Goal: Task Accomplishment & Management: Complete application form

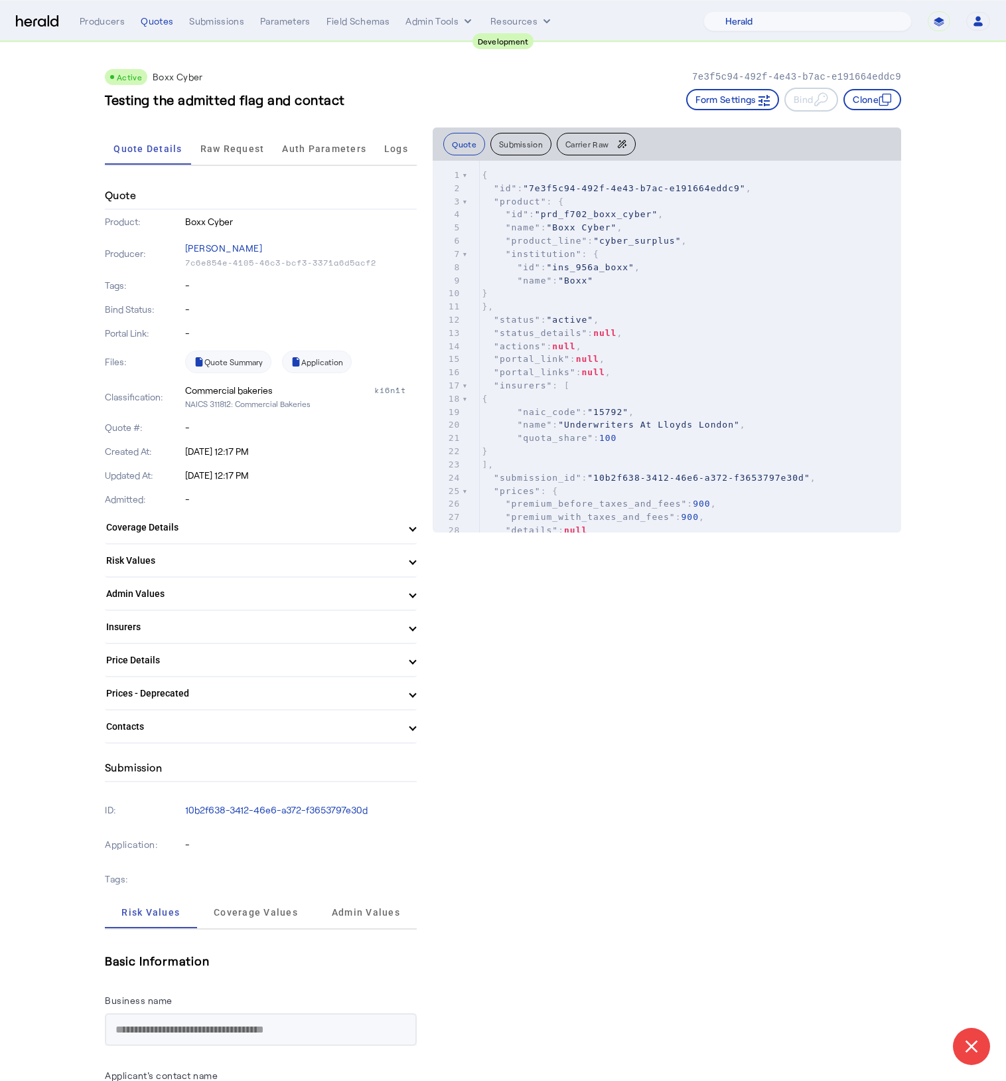
select select "pfm_2v8p_herald_api"
click at [344, 90] on h3 "Testing the admitted flag and contact" at bounding box center [225, 99] width 240 height 19
click at [928, 31] on form "**********" at bounding box center [939, 21] width 23 height 20
click at [936, 25] on select "**********" at bounding box center [939, 21] width 23 height 20
click at [940, 11] on select "**********" at bounding box center [939, 21] width 23 height 20
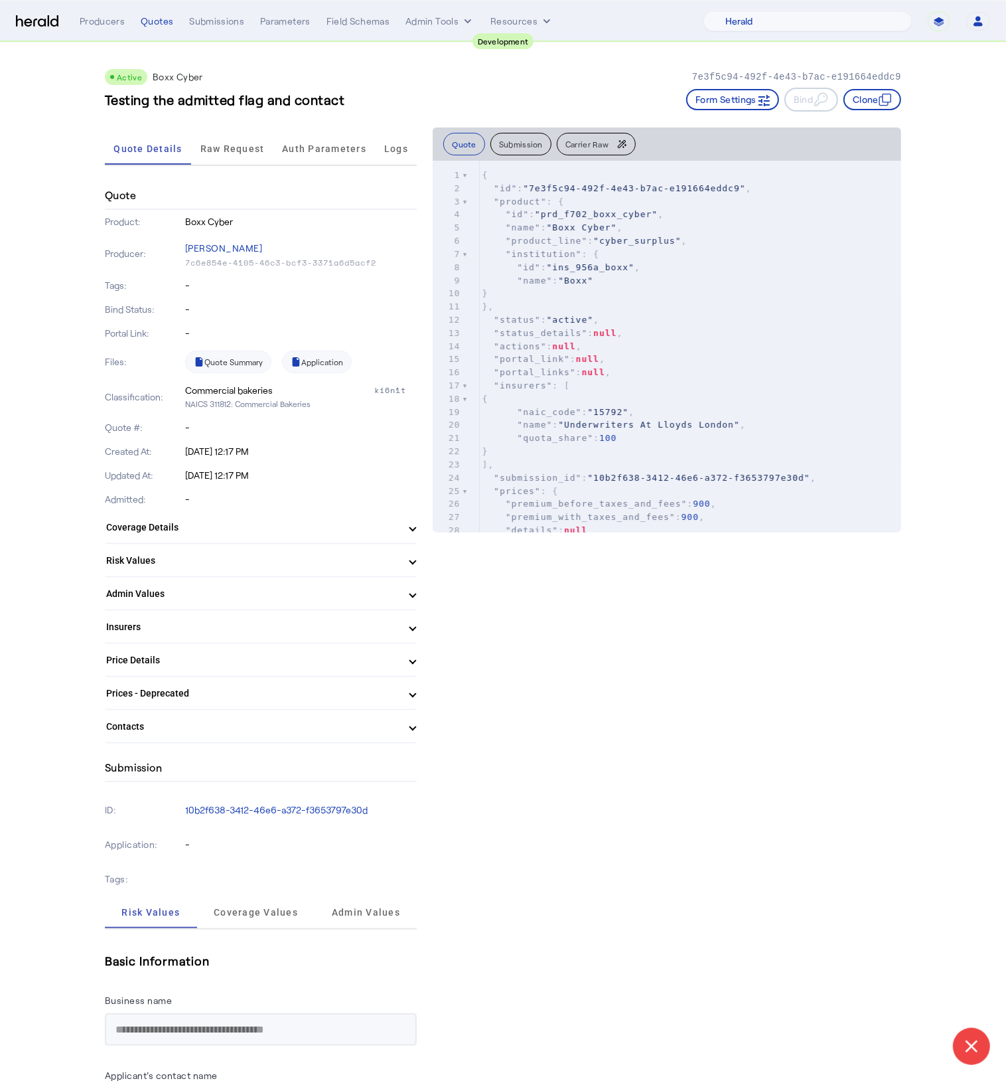
select select "**********"
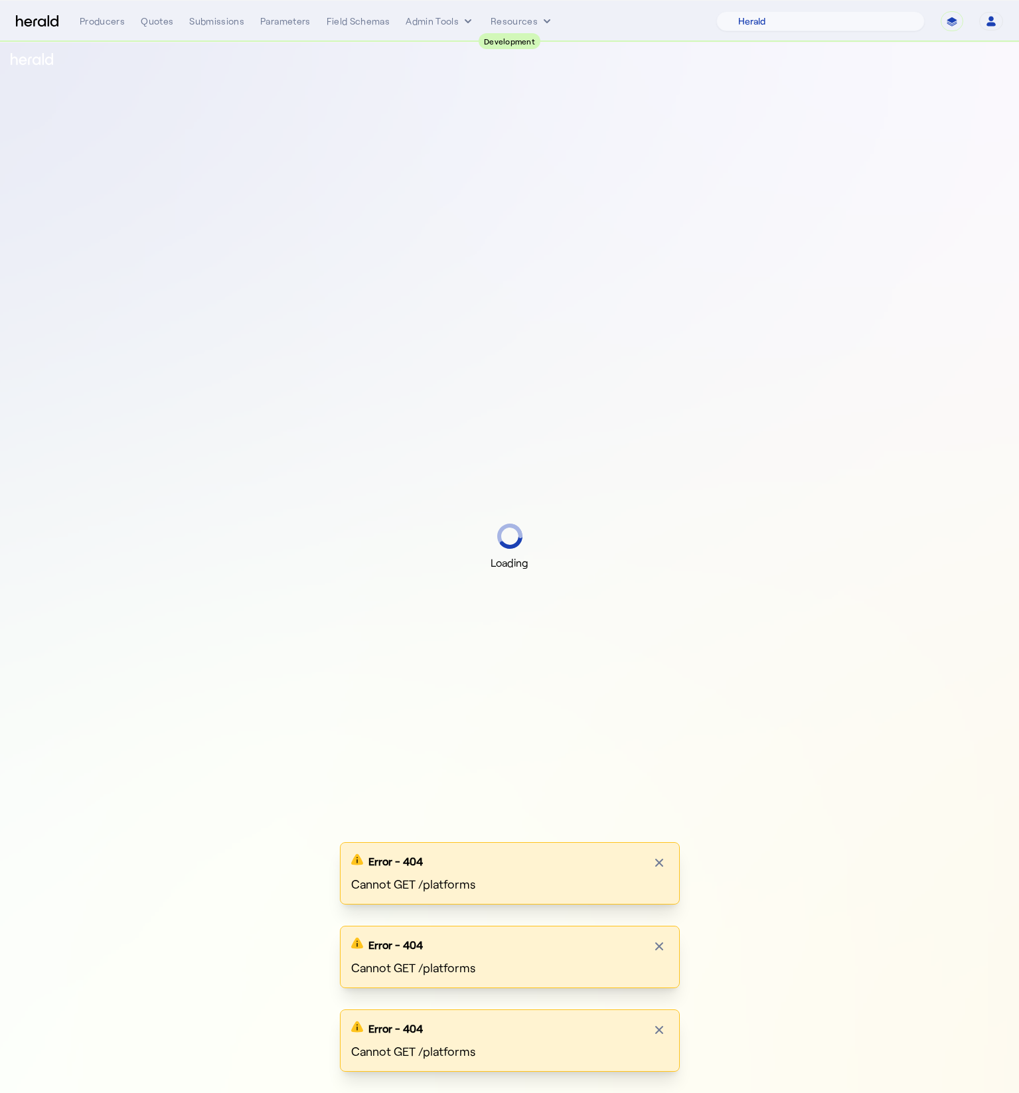
click at [990, 17] on icon "button" at bounding box center [990, 18] width 5 height 5
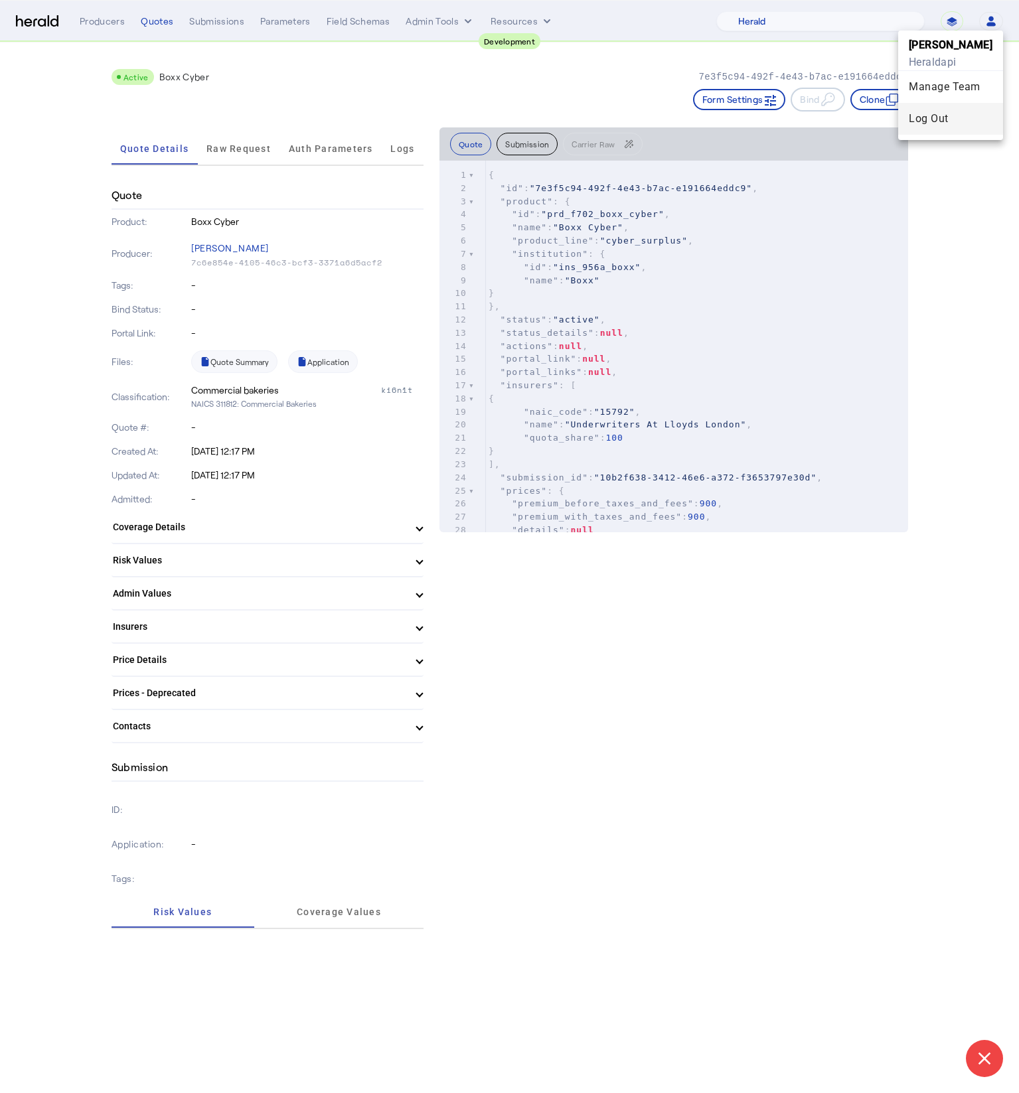
click at [964, 121] on div "Log Out" at bounding box center [951, 119] width 84 height 16
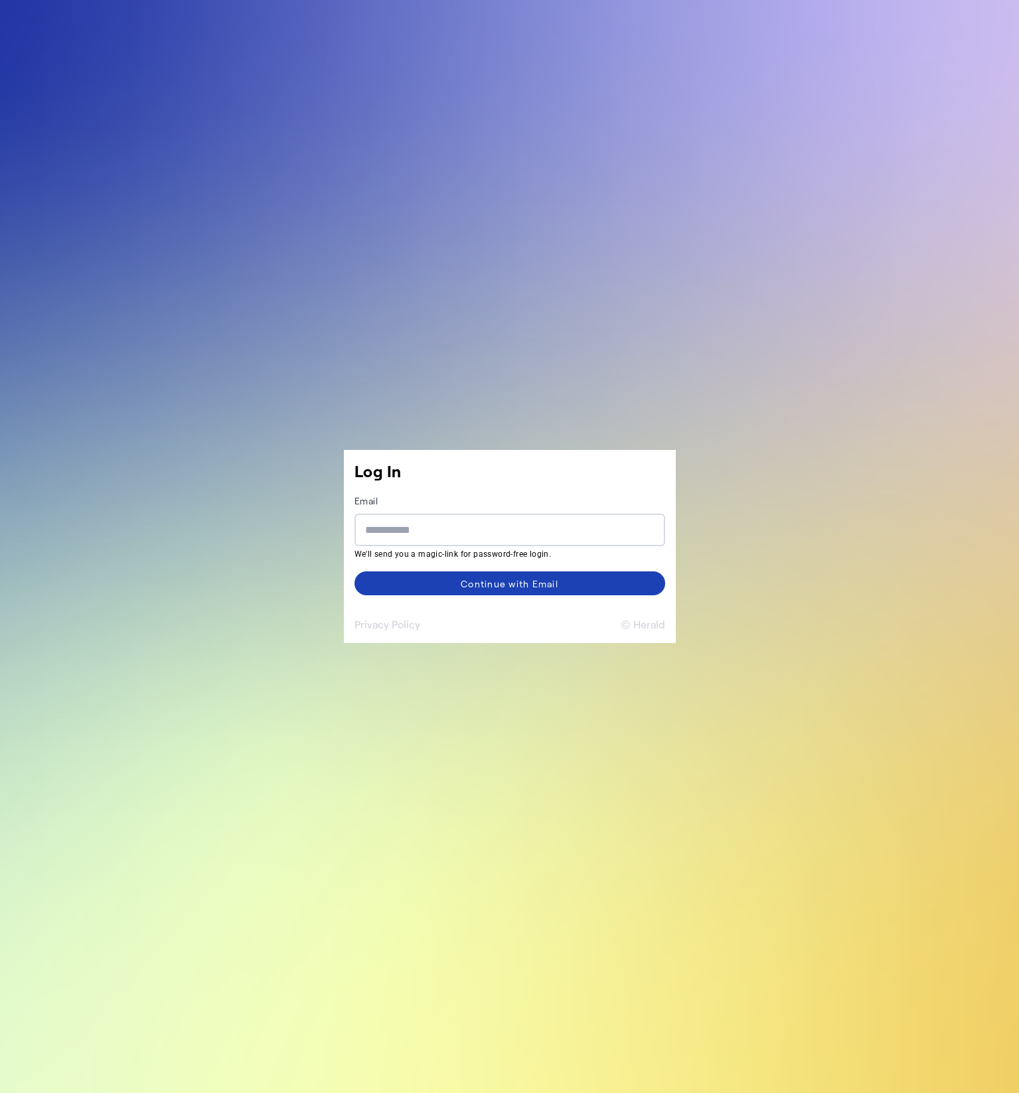
click at [633, 628] on button "© Herald" at bounding box center [643, 625] width 44 height 16
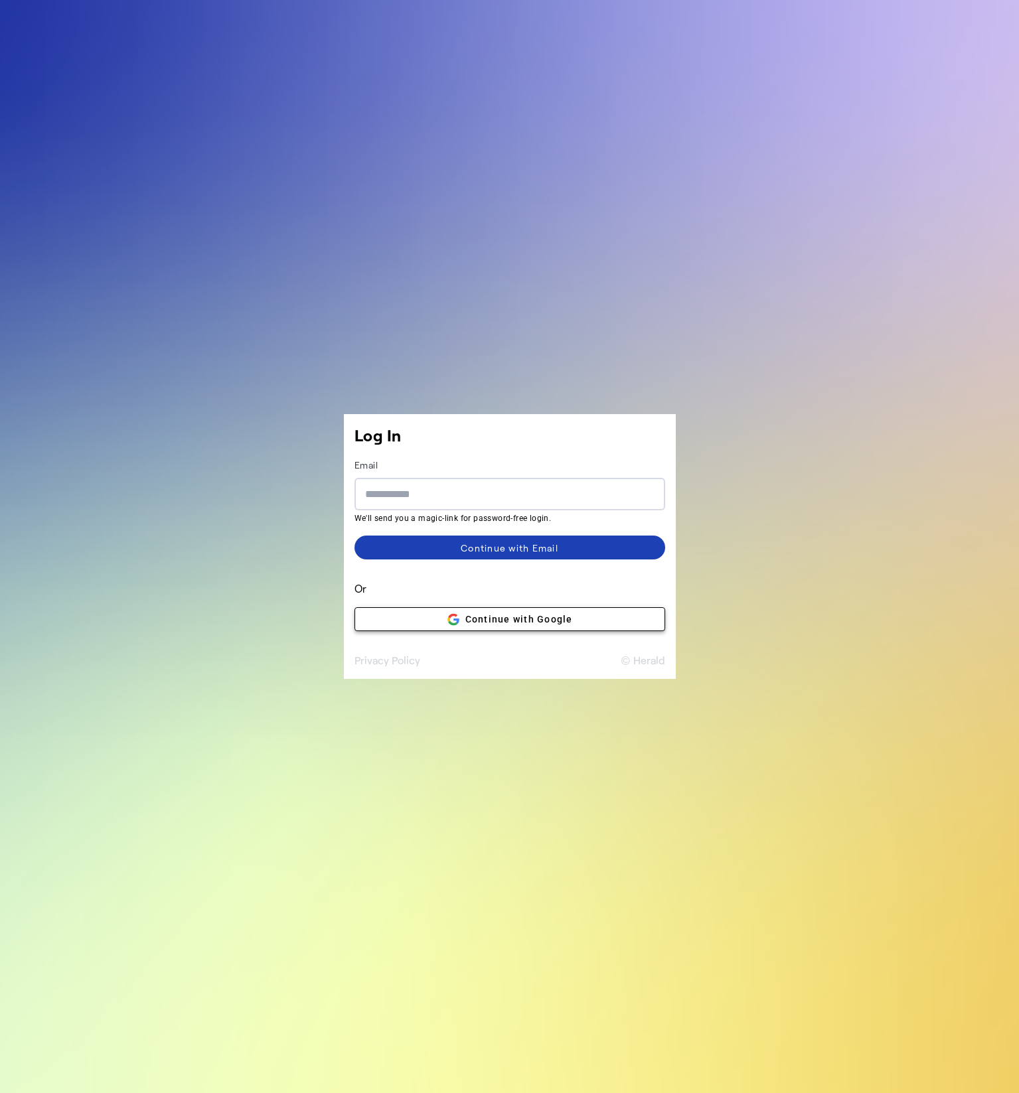
click at [633, 628] on span at bounding box center [509, 619] width 309 height 32
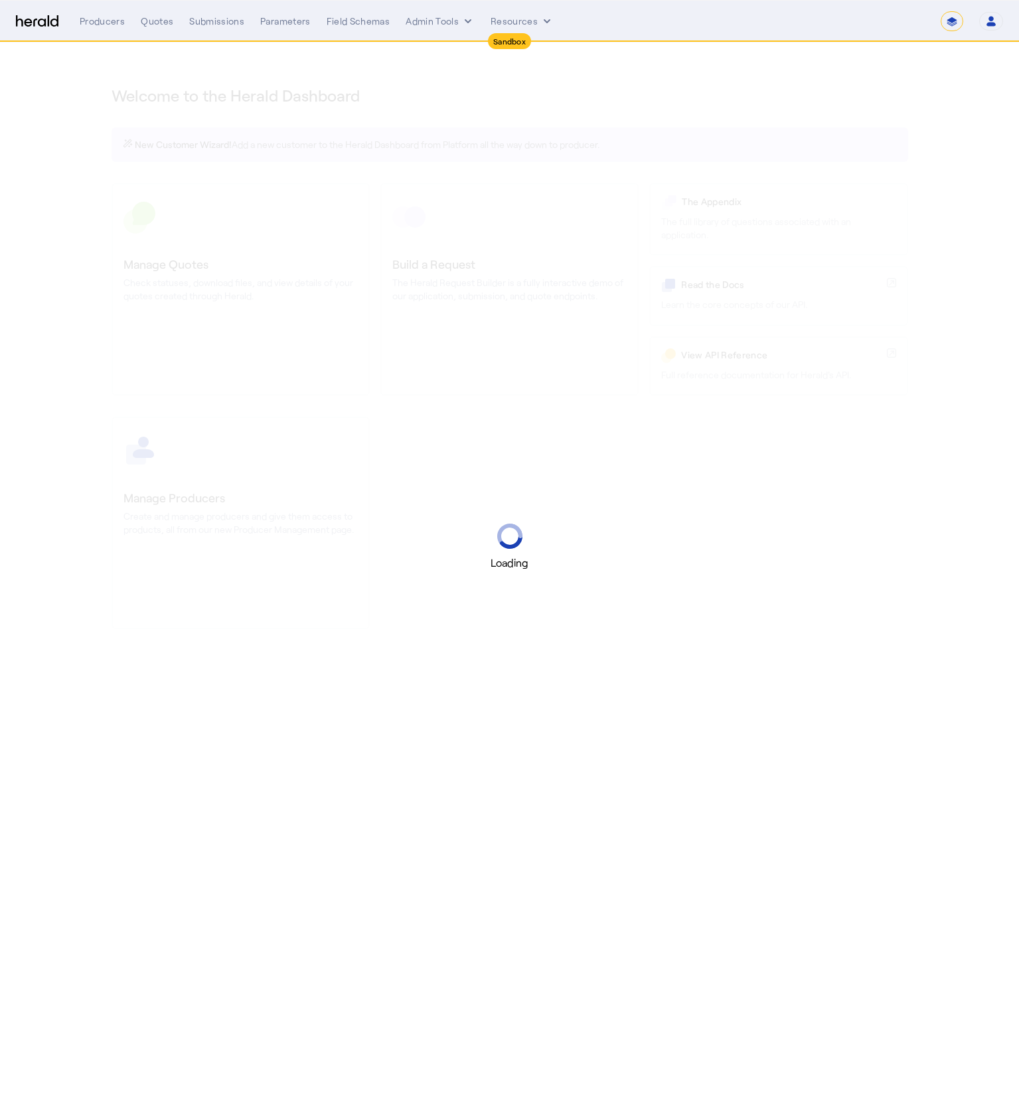
select select "*******"
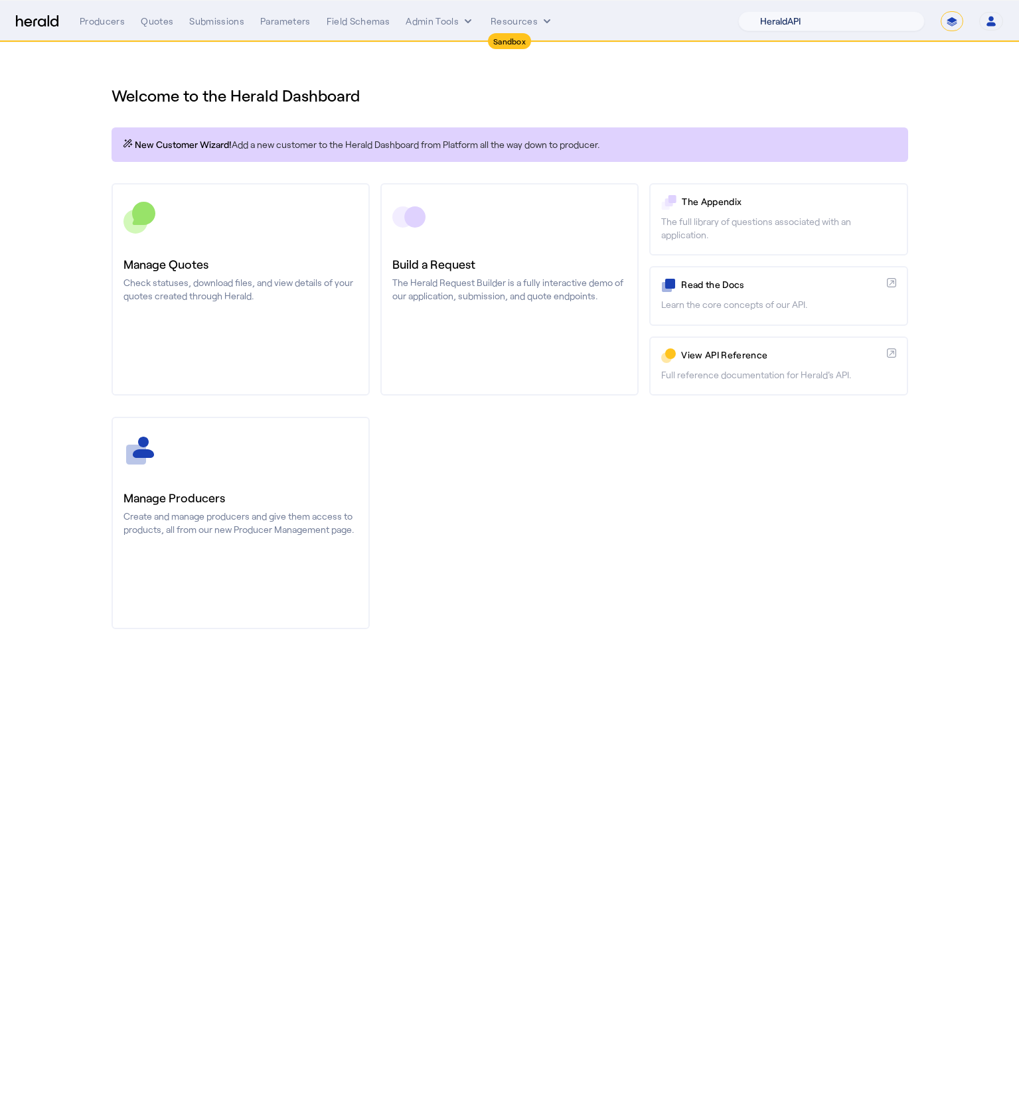
click at [881, 27] on select "1Fort Acrisure Acturis Affinity Advisors Affinity Risk Agentero AmWins Anzen Ao…" at bounding box center [831, 21] width 187 height 20
select select "pfm_fci4_crum_&_forster"
click at [773, 11] on select "1Fort Acrisure Acturis Affinity Advisors Affinity Risk Agentero AmWins Anzen Ao…" at bounding box center [831, 21] width 187 height 20
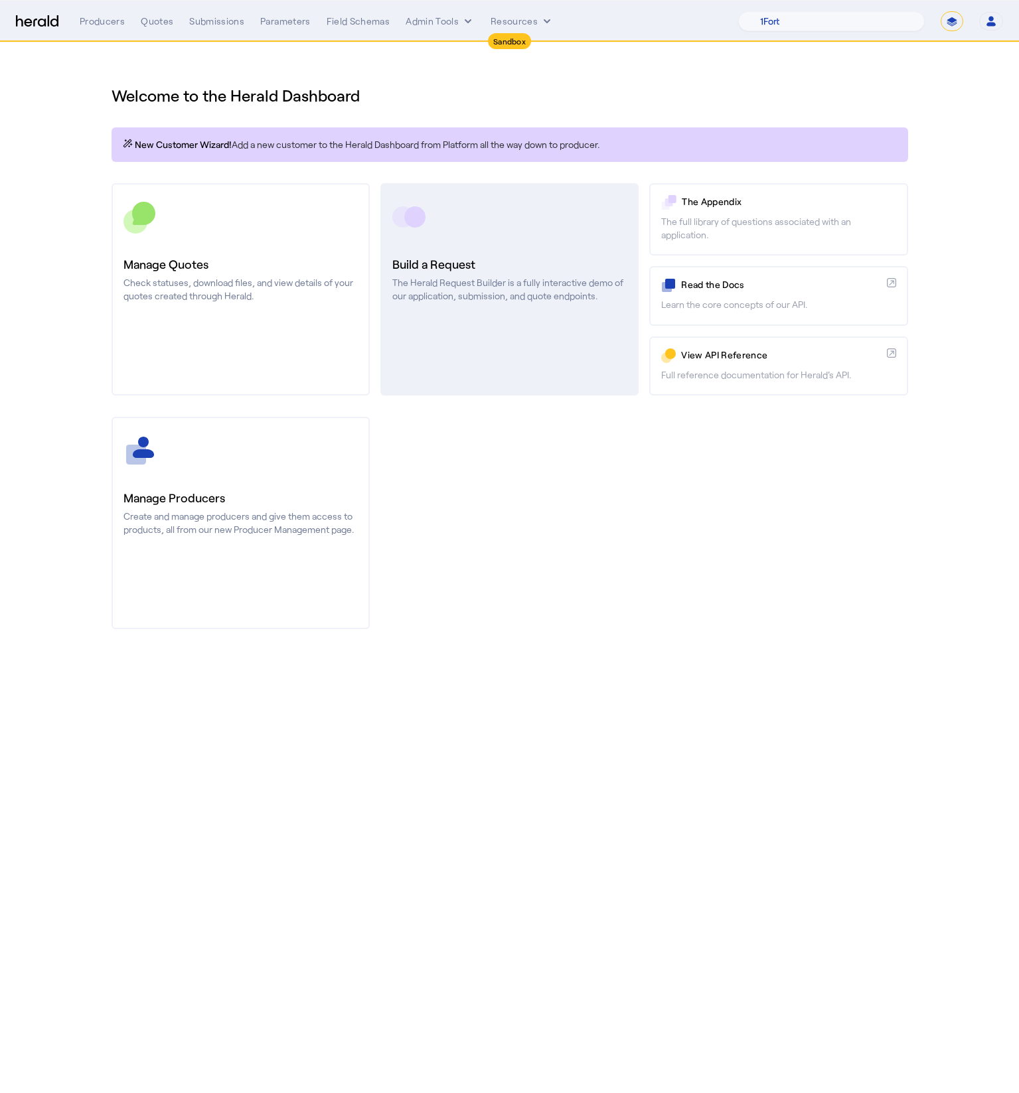
click at [599, 288] on p "The Herald Request Builder is a fully interactive demo of our application, subm…" at bounding box center [509, 289] width 234 height 27
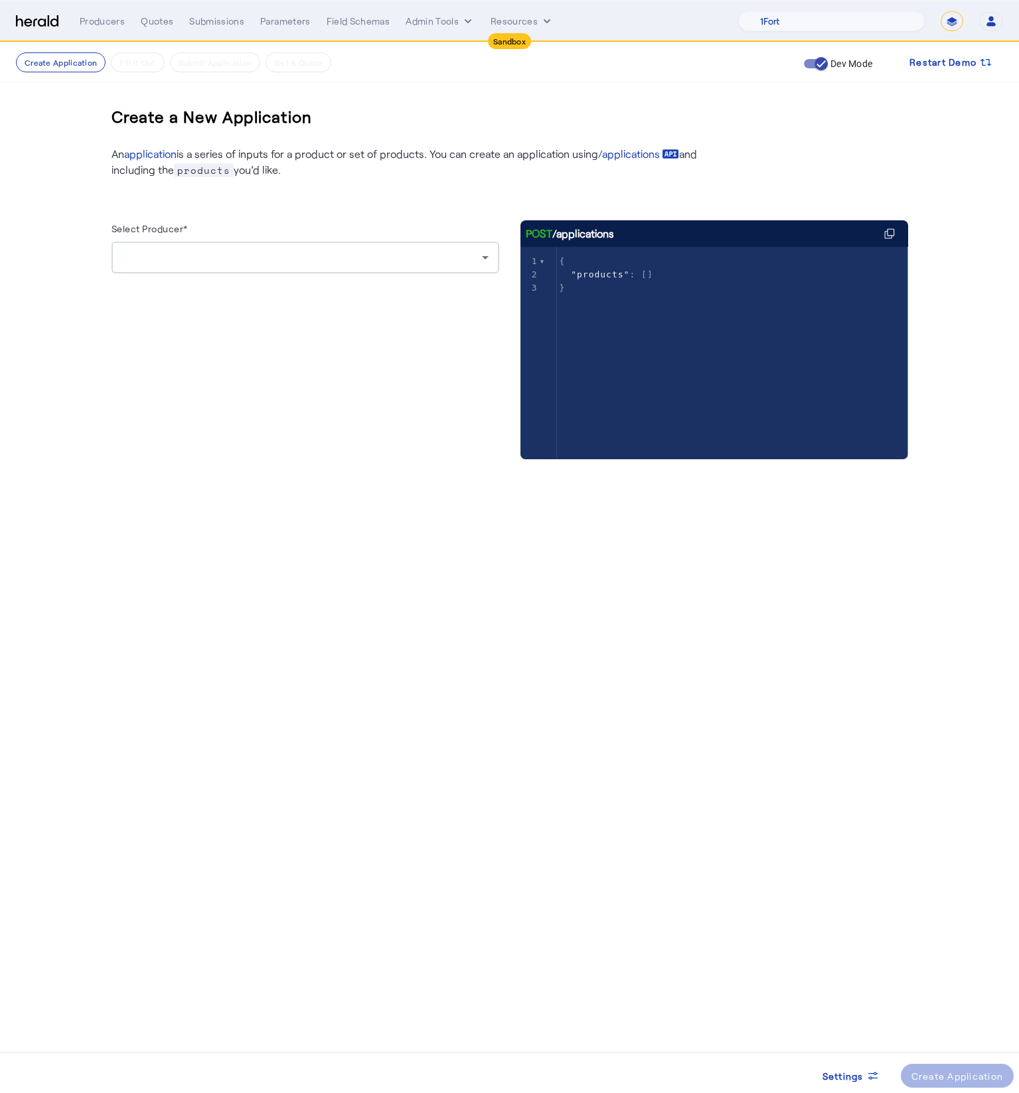
click at [96, 37] on nav "Sandbox Menu Producers Quotes Submissions Parameters Field Schemas Admin Tools …" at bounding box center [509, 21] width 1019 height 41
click at [96, 27] on div "Producers" at bounding box center [102, 21] width 45 height 13
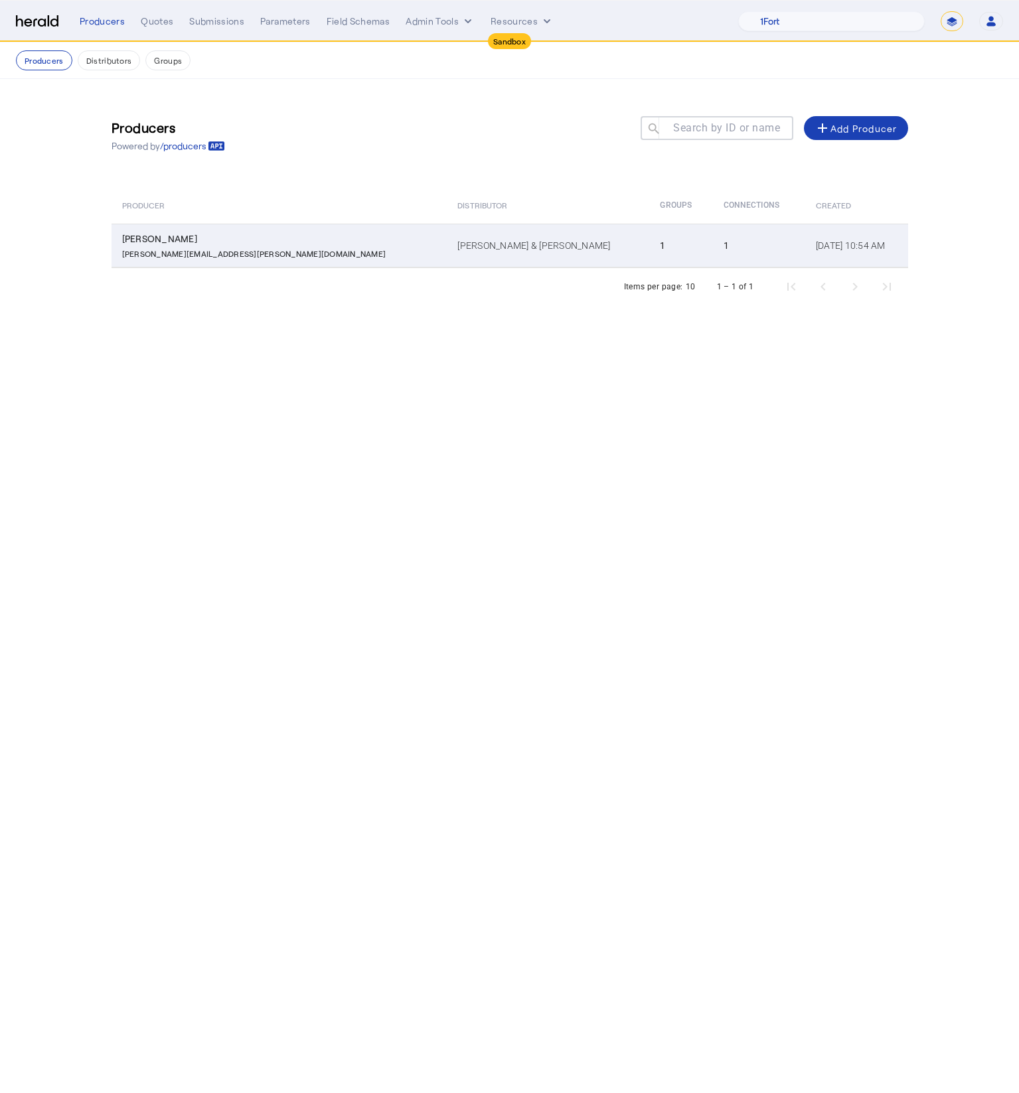
click at [167, 253] on p "[PERSON_NAME][EMAIL_ADDRESS][PERSON_NAME][DOMAIN_NAME]" at bounding box center [254, 252] width 264 height 13
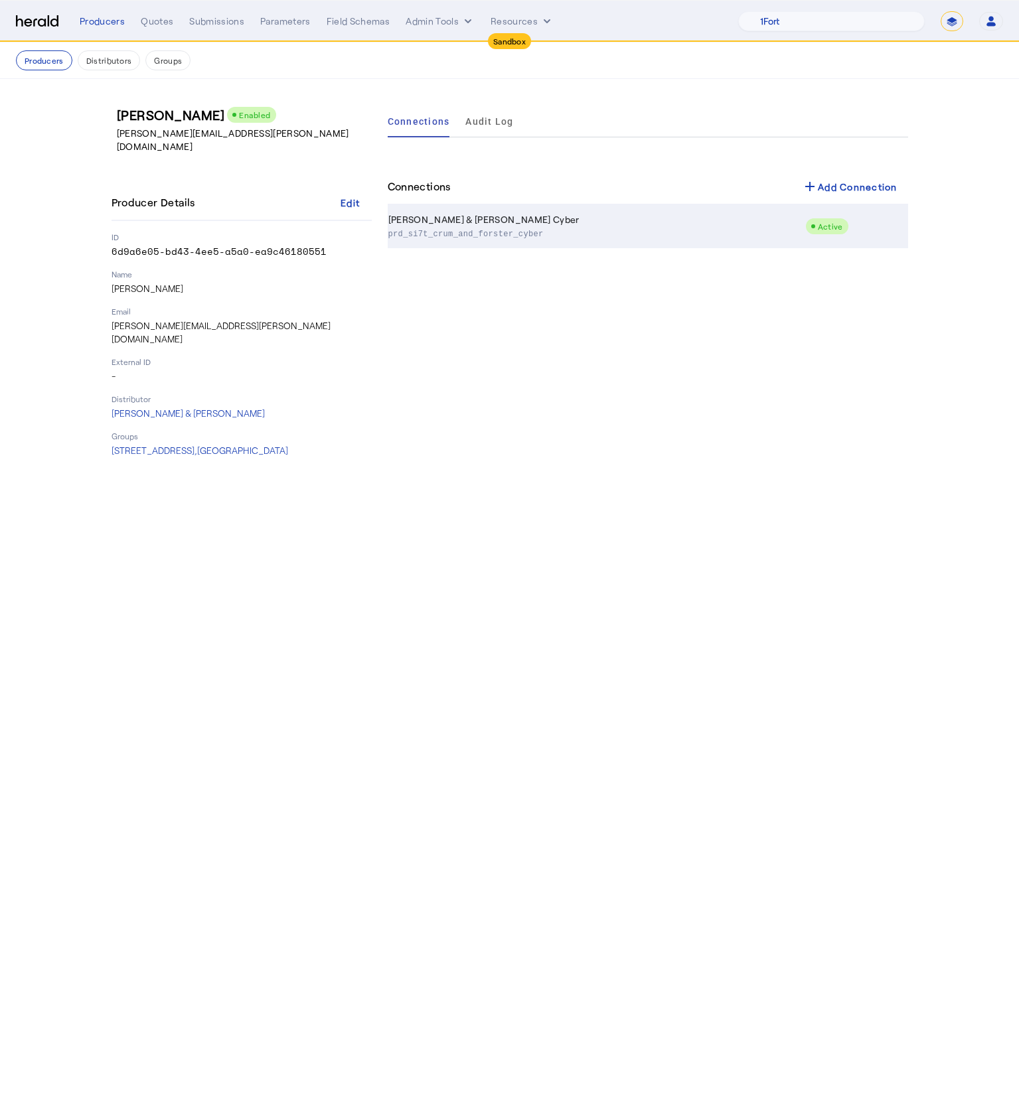
click at [438, 224] on td "Crum & Forster Cyber prd_si7t_crum_and_forster_cyber" at bounding box center [596, 226] width 417 height 43
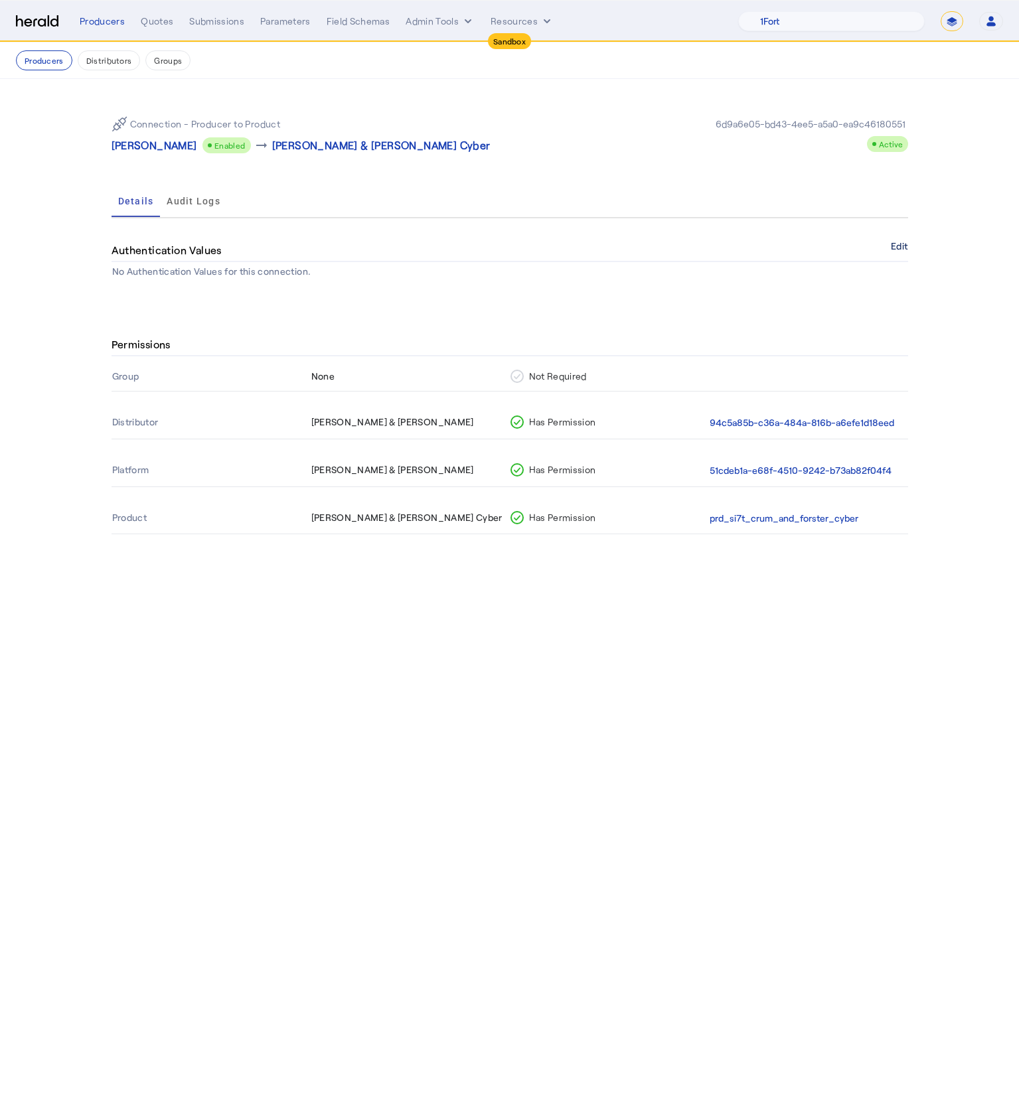
click at [905, 244] on button "Edit" at bounding box center [899, 246] width 17 height 8
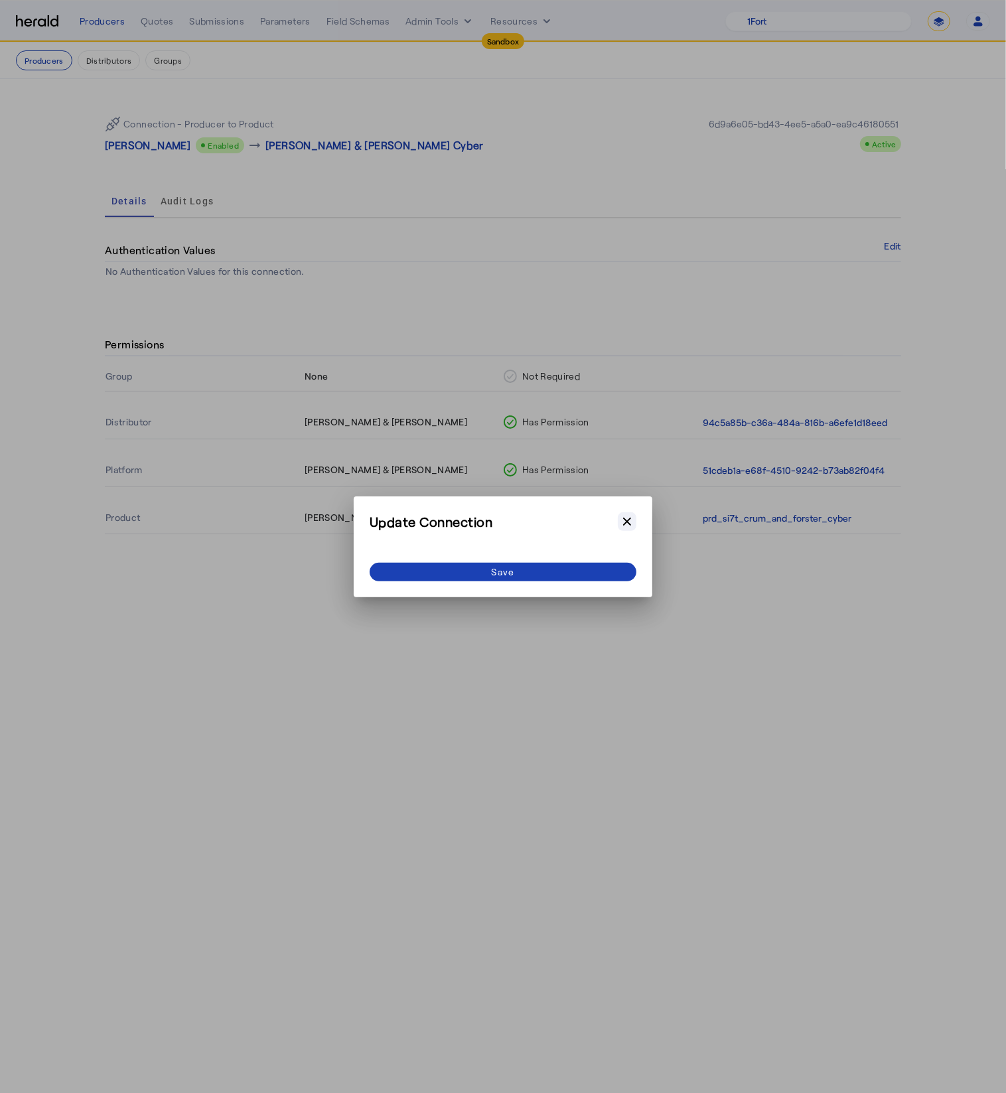
click at [627, 519] on icon "button" at bounding box center [627, 521] width 13 height 13
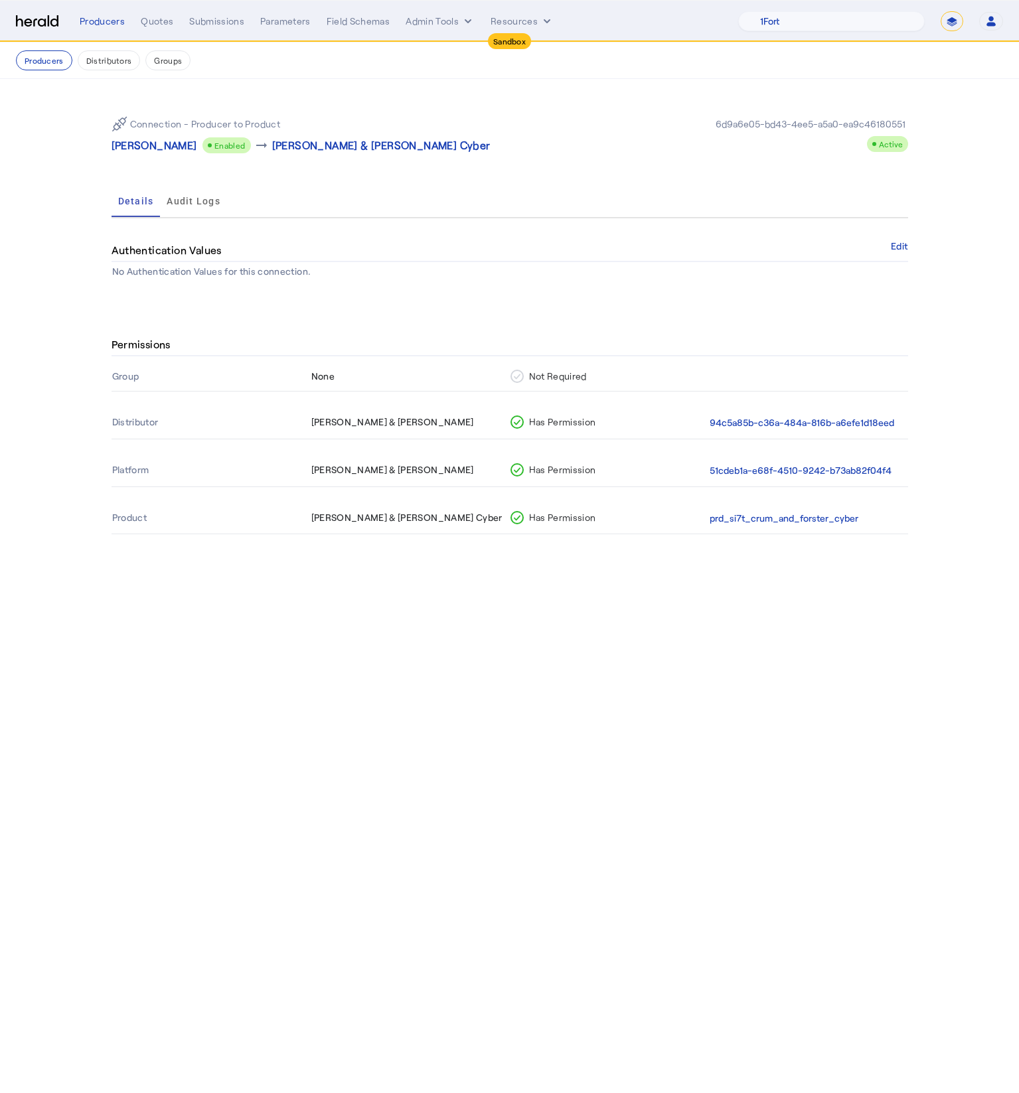
click at [414, 12] on div "Producers Quotes Submissions Parameters Field Schemas Admin Tools Resources 1Fo…" at bounding box center [541, 21] width 923 height 20
click at [414, 15] on button "Admin Tools" at bounding box center [440, 21] width 69 height 13
click at [433, 84] on span "Products Manager" at bounding box center [462, 81] width 97 height 16
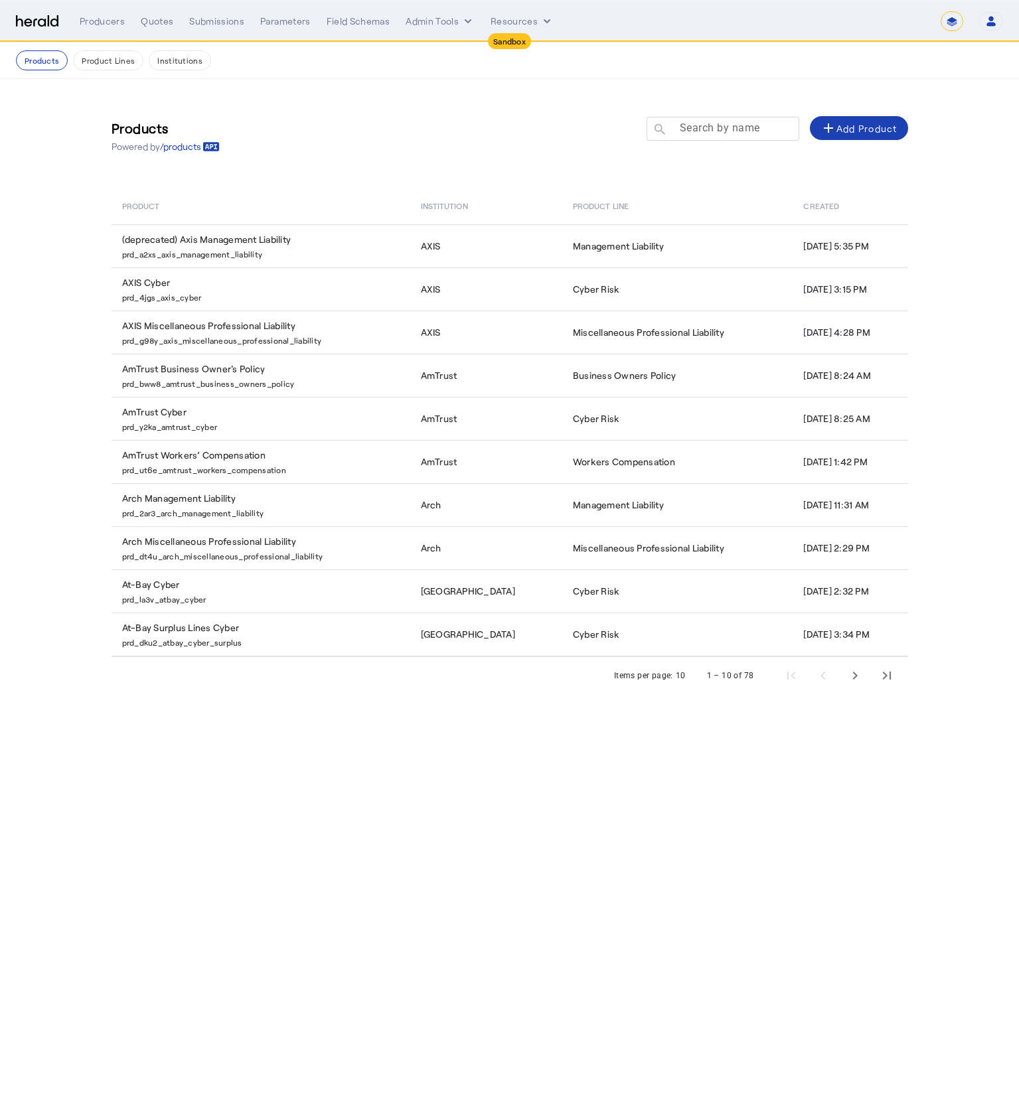
click at [721, 129] on mat-label "Search by name" at bounding box center [720, 127] width 80 height 13
click at [721, 129] on input "Search by name" at bounding box center [728, 128] width 119 height 16
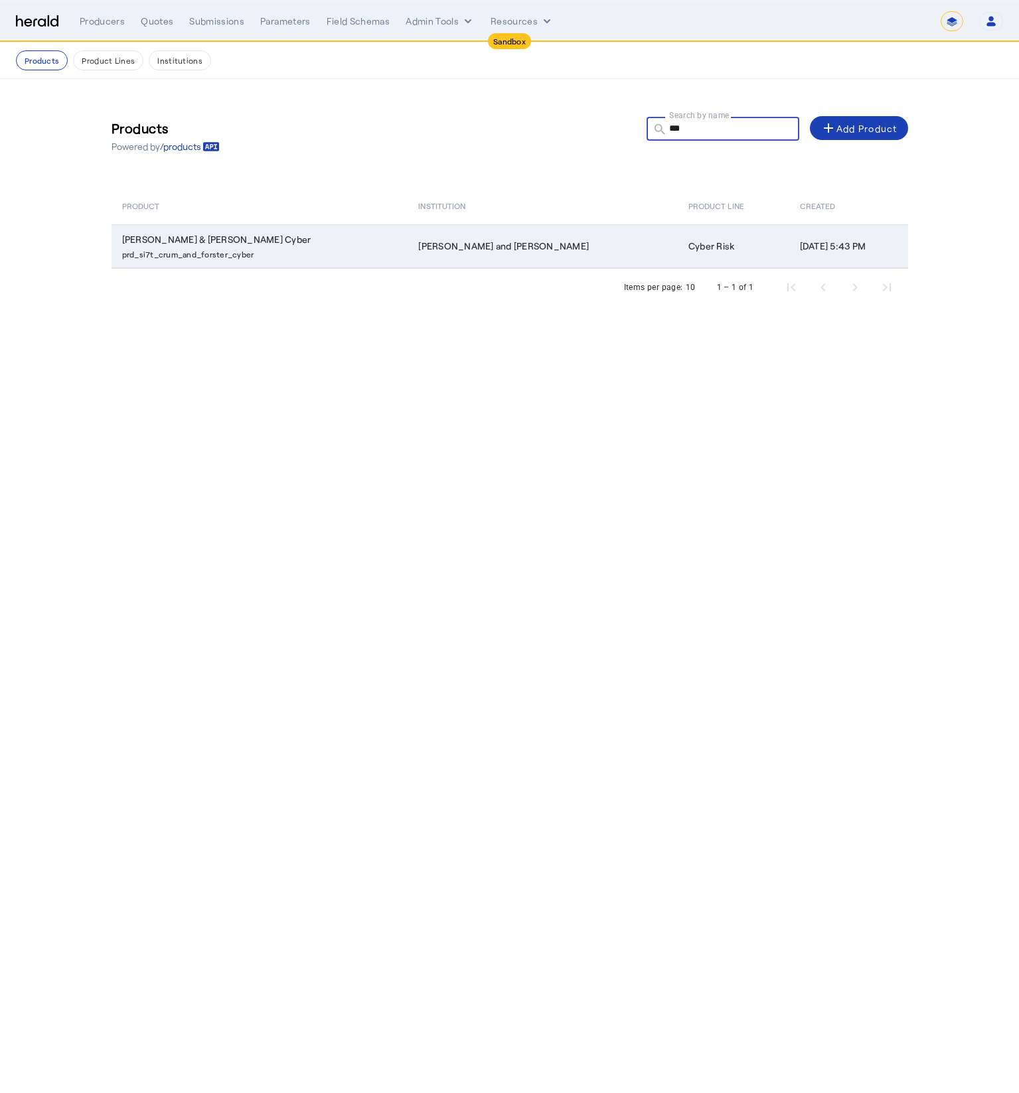
type input "***"
click at [412, 224] on td "Crum and Forster" at bounding box center [542, 246] width 269 height 44
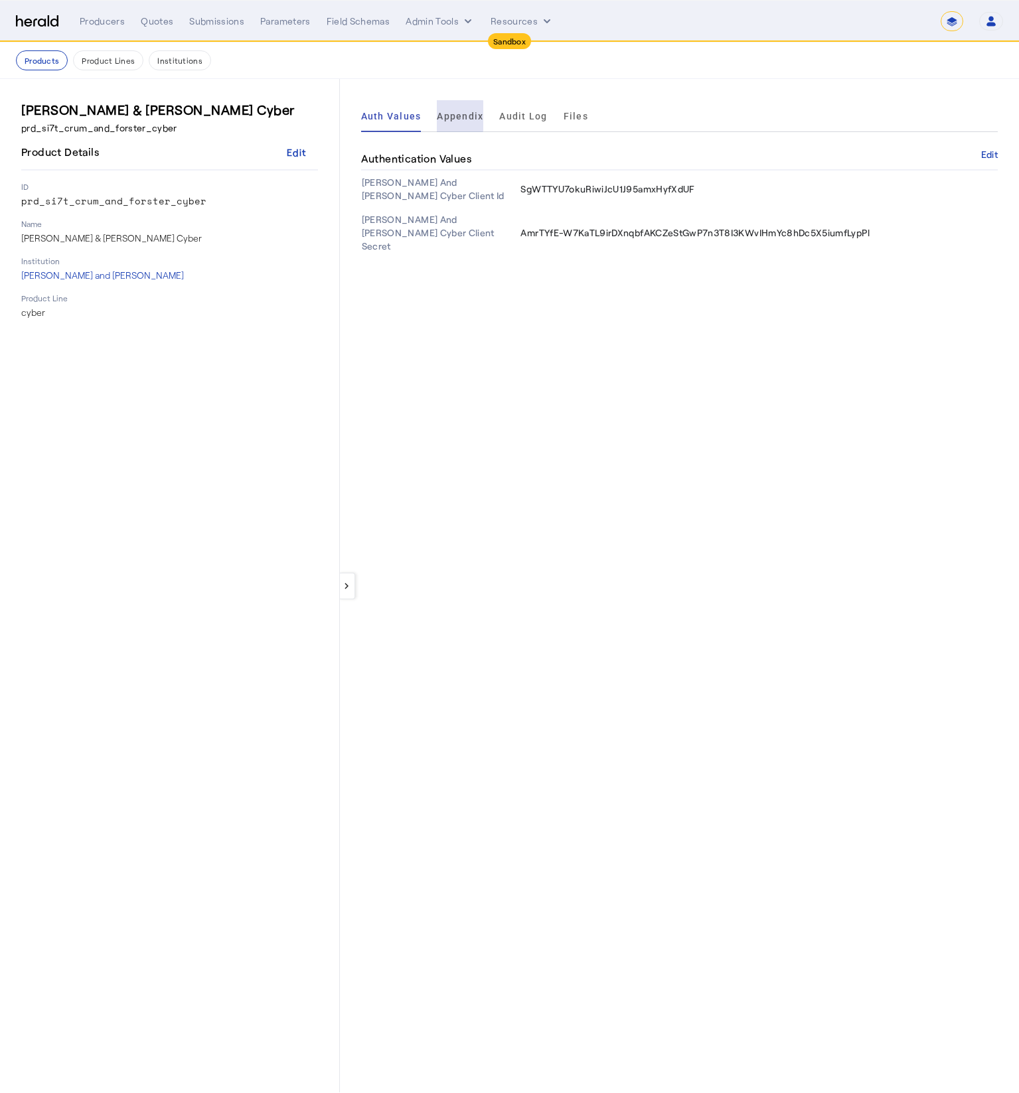
click at [450, 116] on span "Appendix" at bounding box center [460, 116] width 46 height 9
click at [149, 19] on div "Quotes" at bounding box center [157, 21] width 33 height 13
select select "pfm_fci4_crum_&_forster"
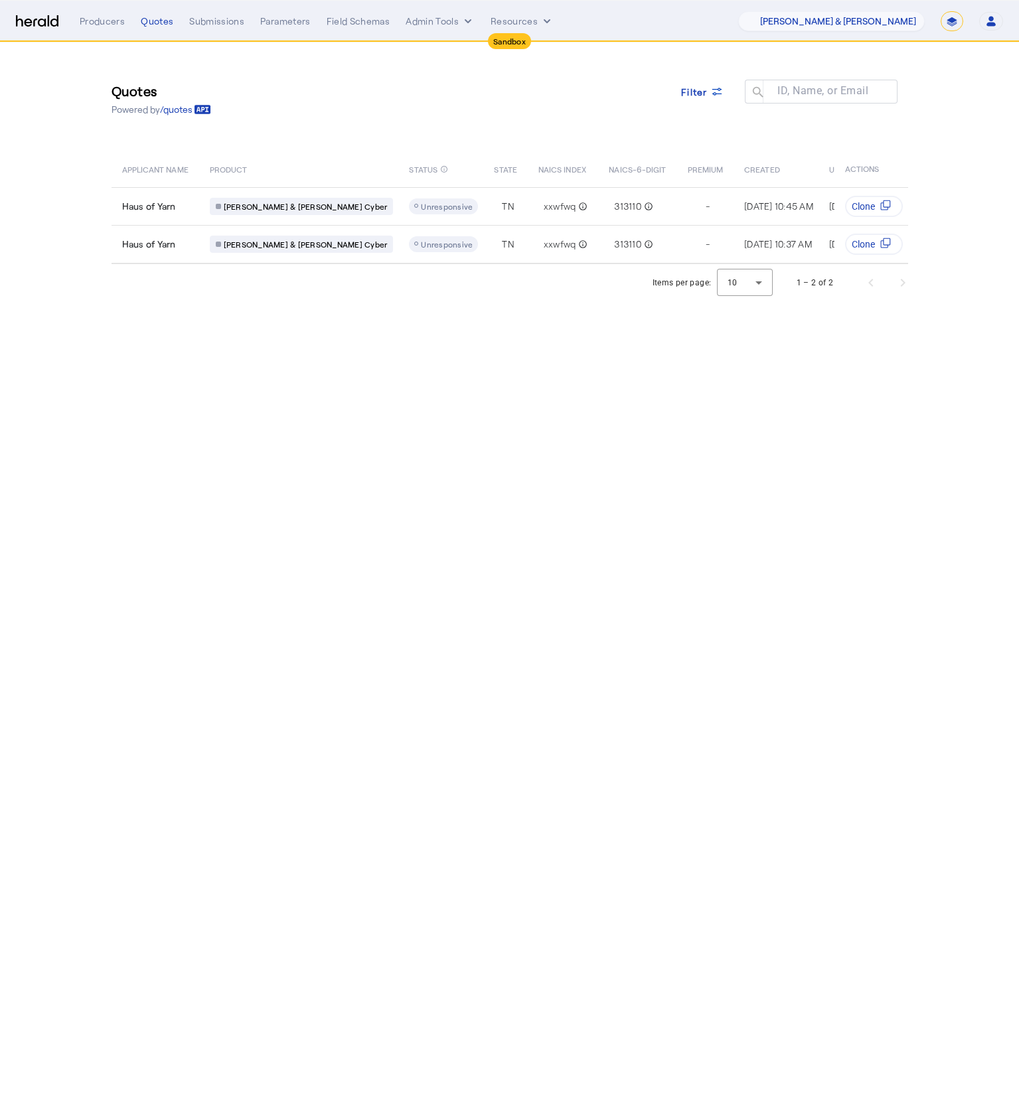
click at [33, 21] on img at bounding box center [37, 21] width 42 height 13
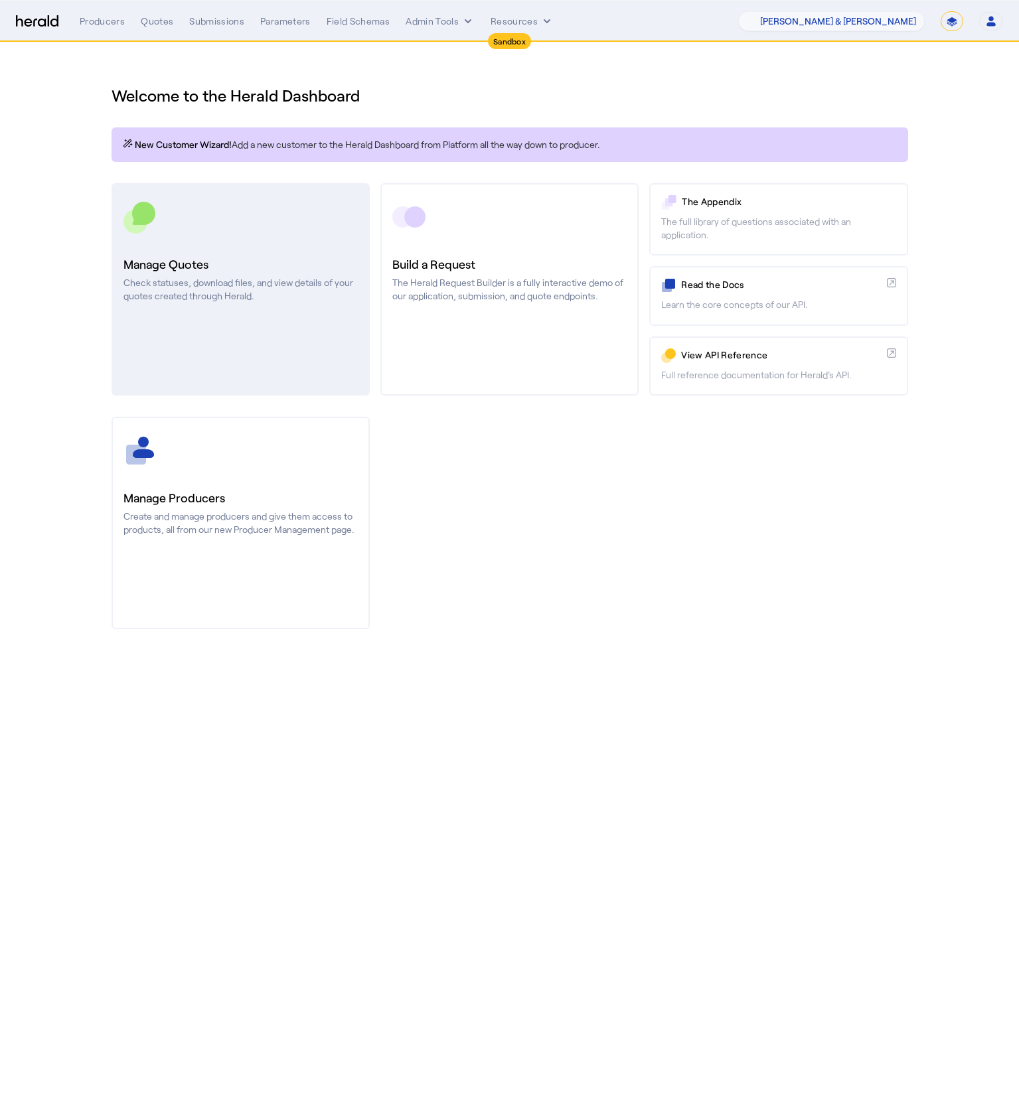
click at [258, 285] on p "Check statuses, download files, and view details of your quotes created through…" at bounding box center [240, 289] width 234 height 27
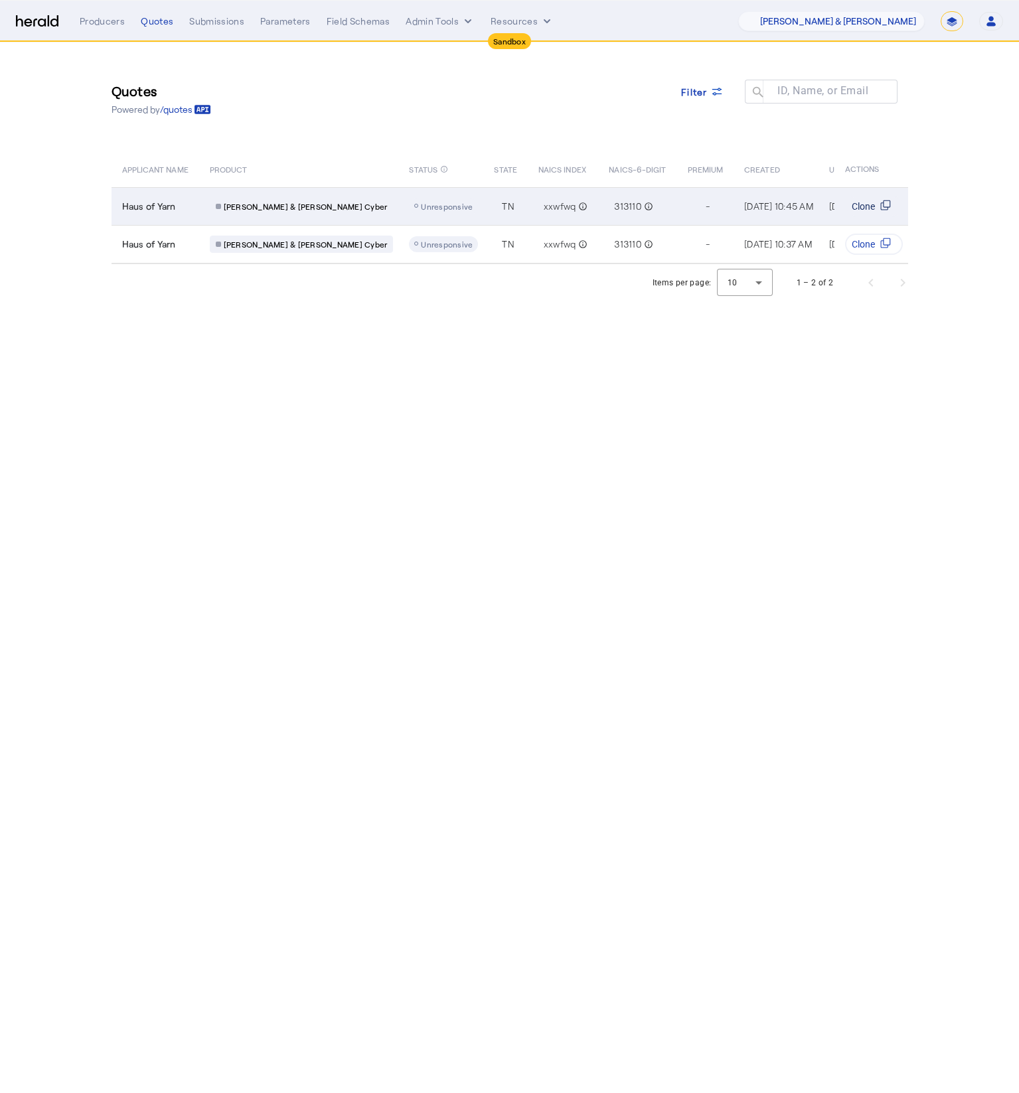
click at [864, 206] on span "Clone" at bounding box center [863, 206] width 23 height 13
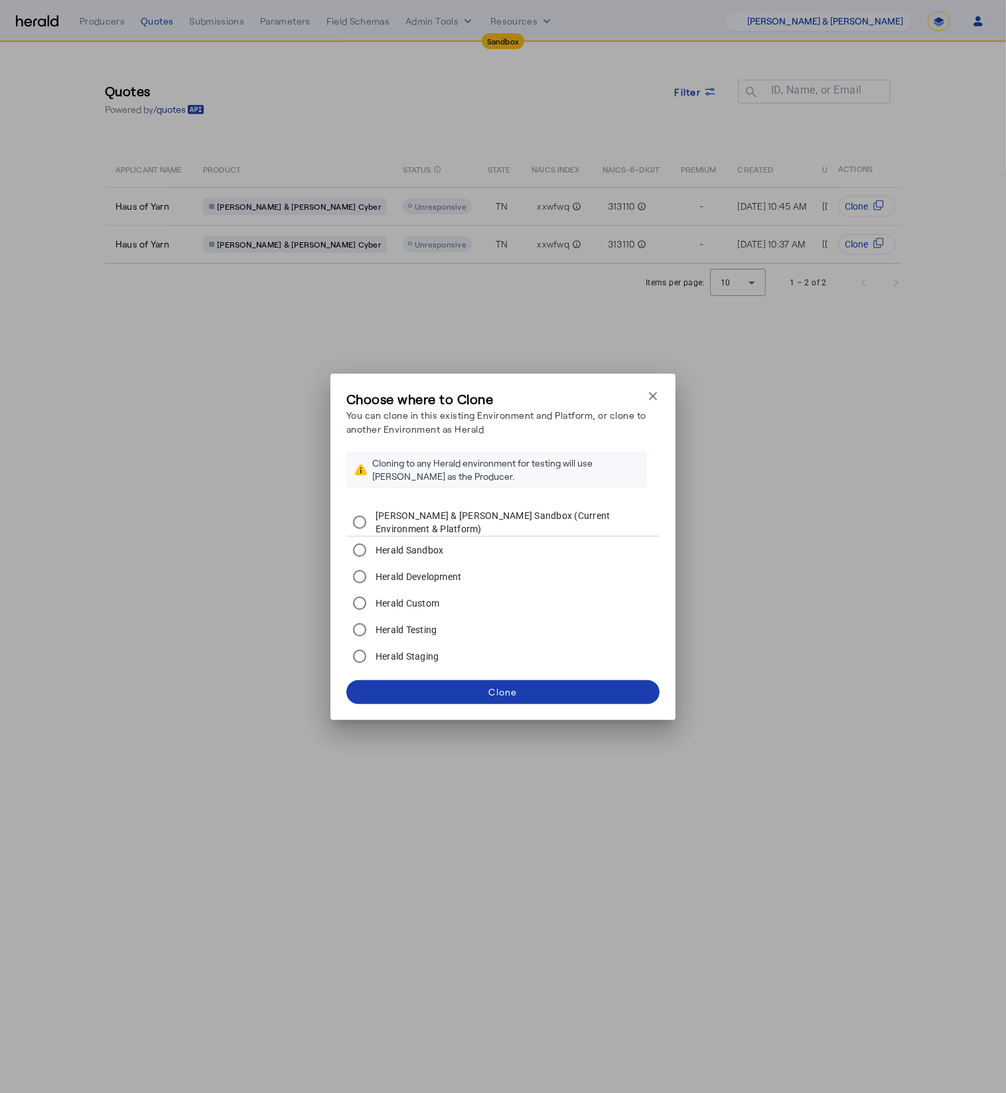
click at [548, 694] on span at bounding box center [502, 692] width 313 height 32
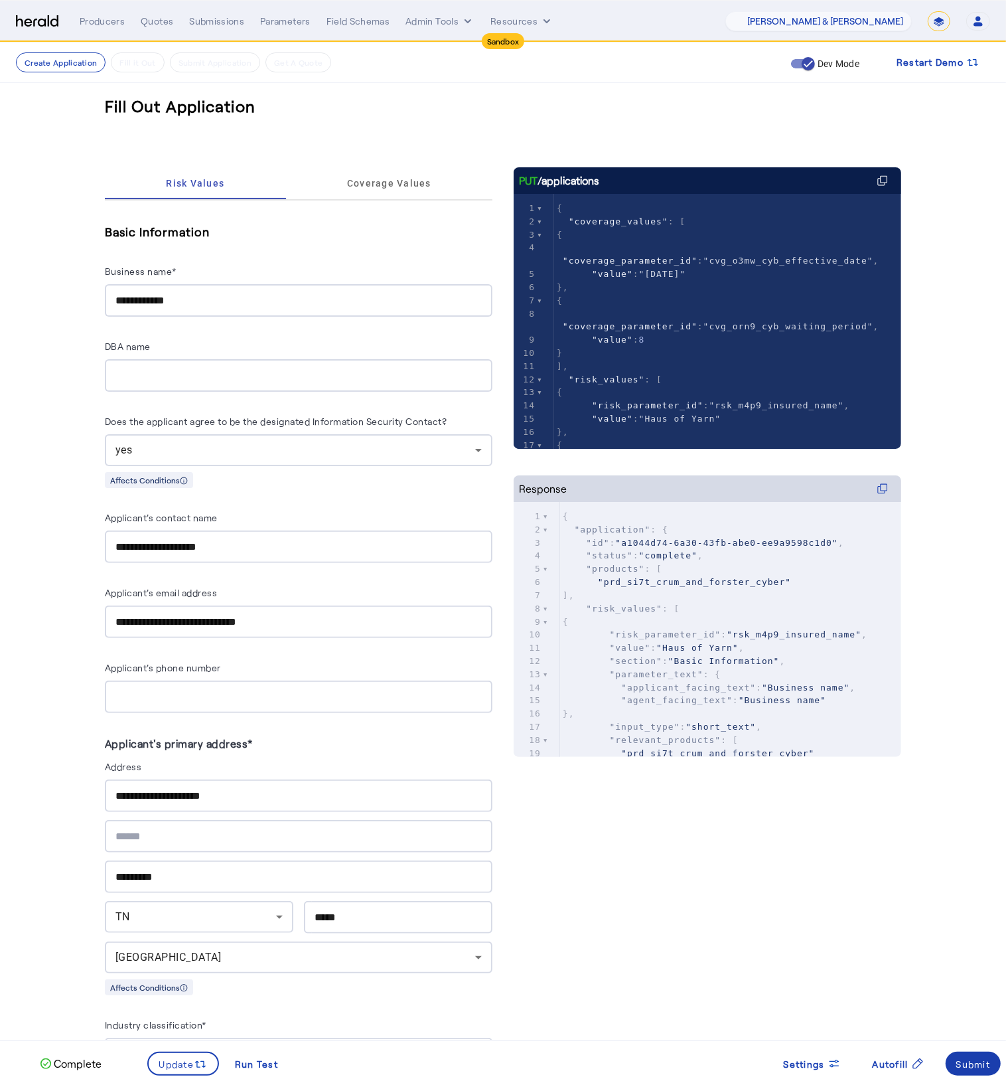
click at [982, 1064] on div "Submit" at bounding box center [973, 1064] width 35 height 14
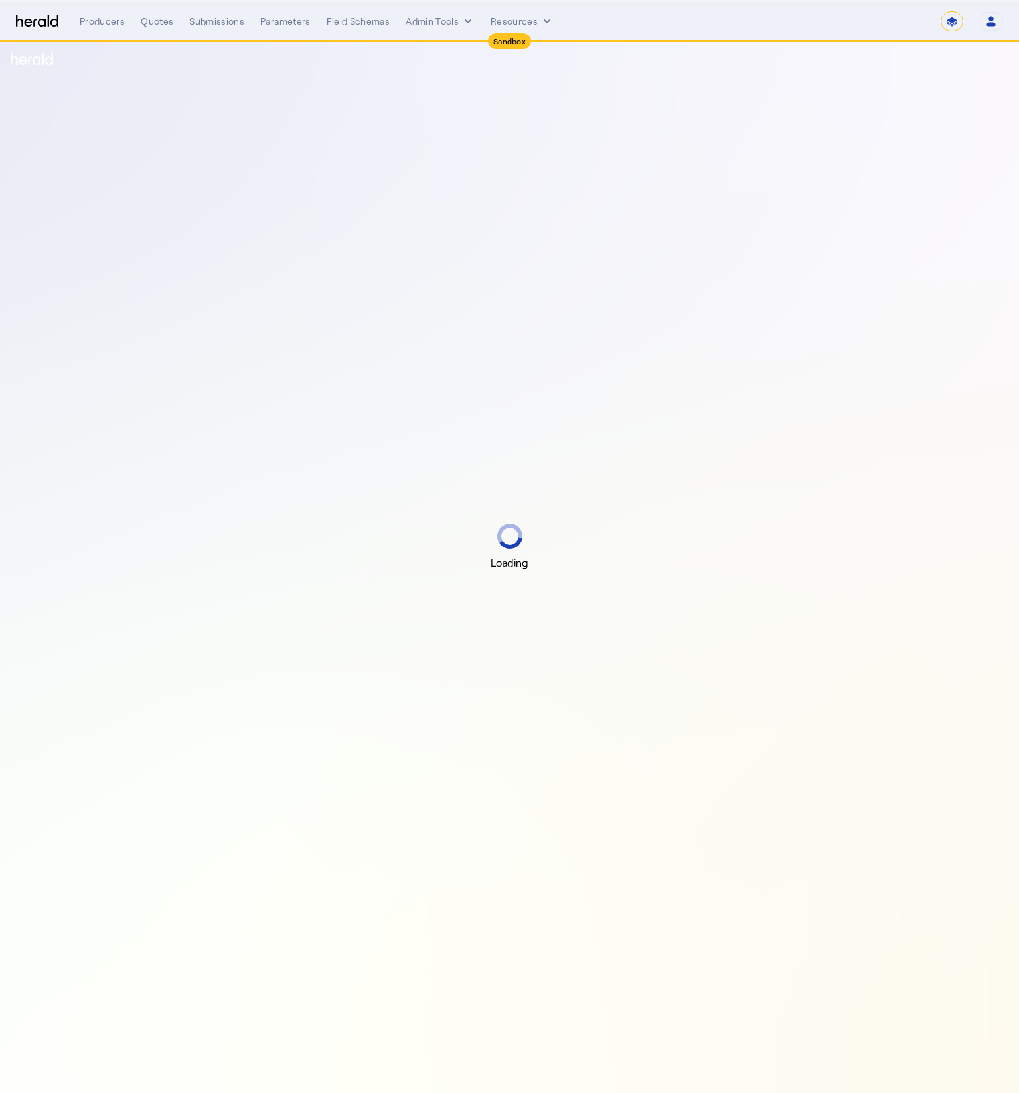
select select "*******"
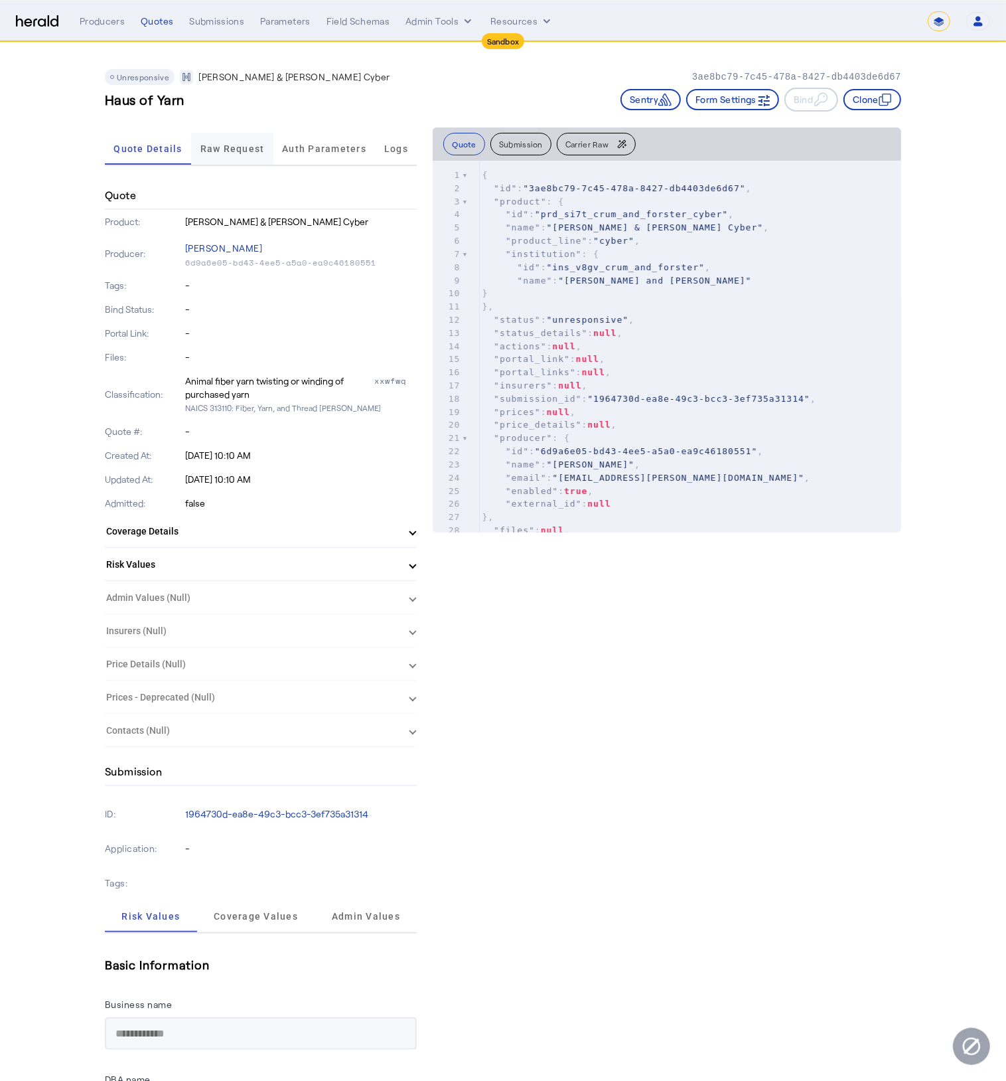
click at [229, 157] on span "Raw Request" at bounding box center [232, 149] width 64 height 32
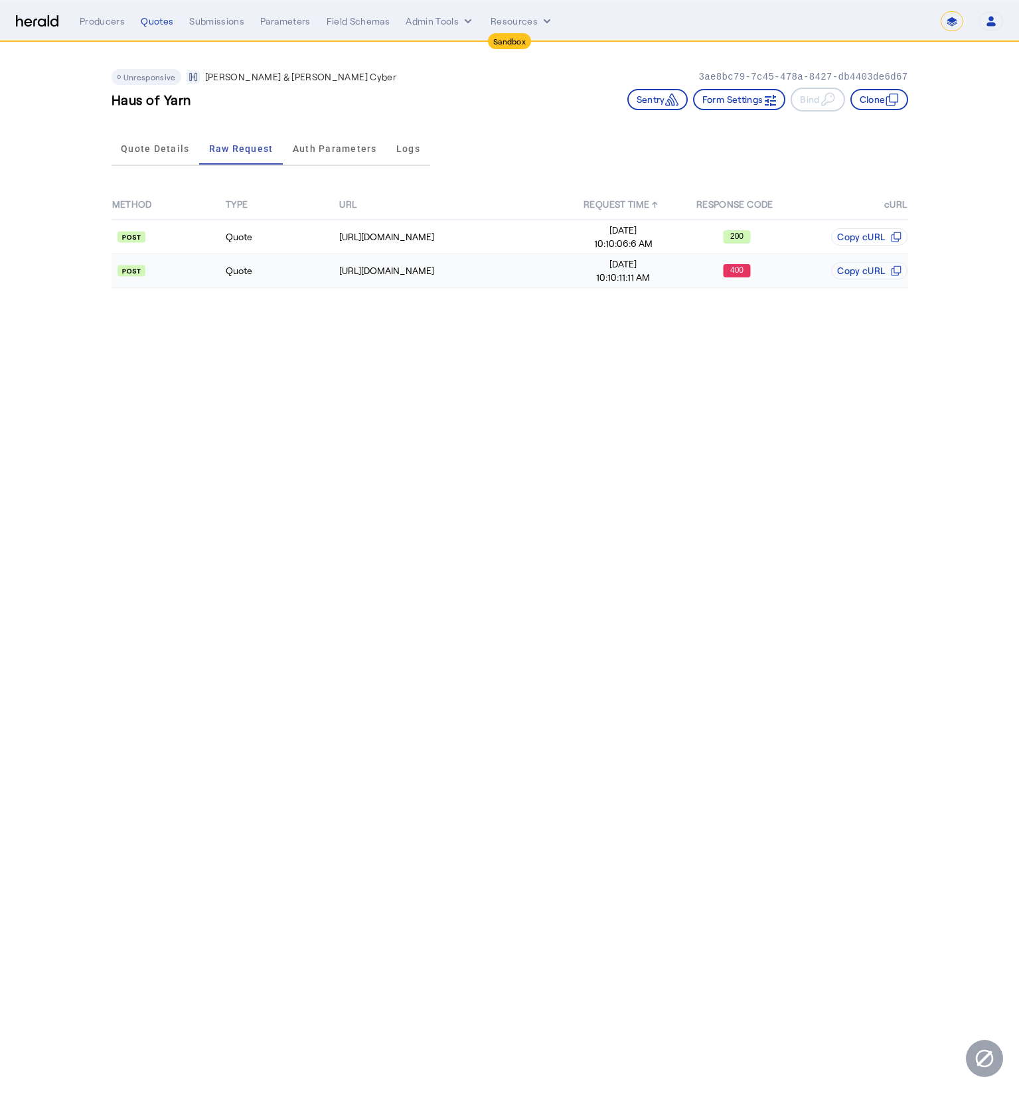
click at [332, 284] on td "Quote" at bounding box center [281, 271] width 113 height 34
